Goal: Task Accomplishment & Management: Manage account settings

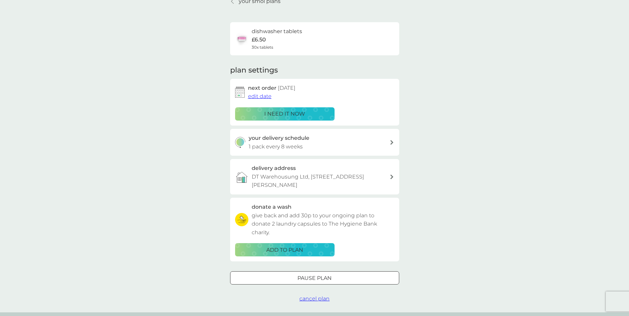
click at [258, 100] on span "edit date" at bounding box center [260, 96] width 24 height 6
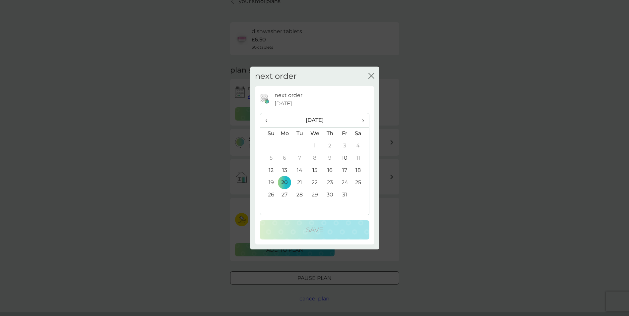
click at [347, 157] on td "10" at bounding box center [344, 158] width 15 height 12
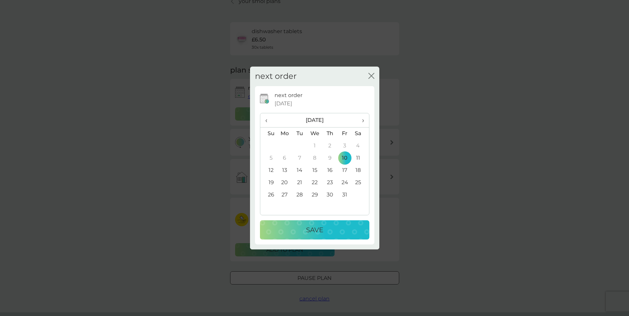
click at [327, 229] on div "Save" at bounding box center [315, 230] width 96 height 11
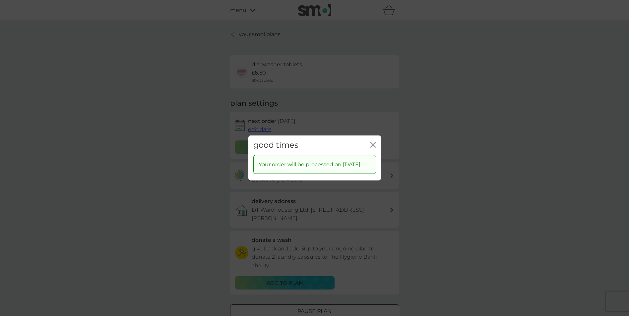
click at [374, 142] on icon "close" at bounding box center [373, 145] width 6 height 6
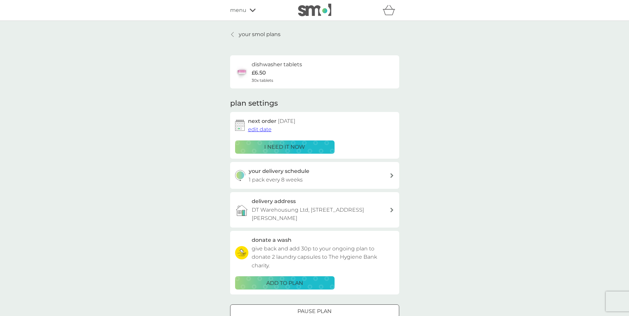
click at [234, 32] on div at bounding box center [233, 34] width 5 height 5
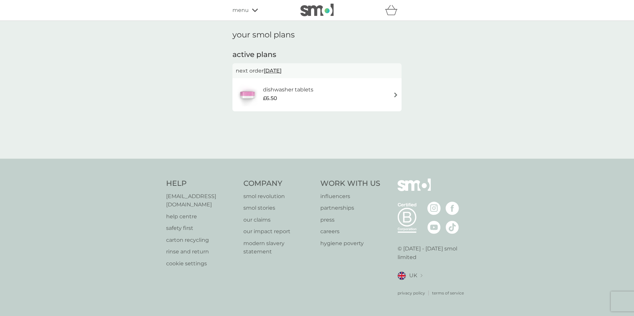
click at [247, 7] on span "menu" at bounding box center [241, 10] width 16 height 9
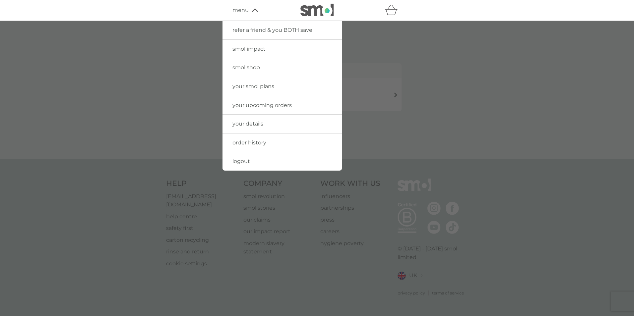
click at [252, 143] on span "order history" at bounding box center [250, 143] width 34 height 6
